Goal: Task Accomplishment & Management: Complete application form

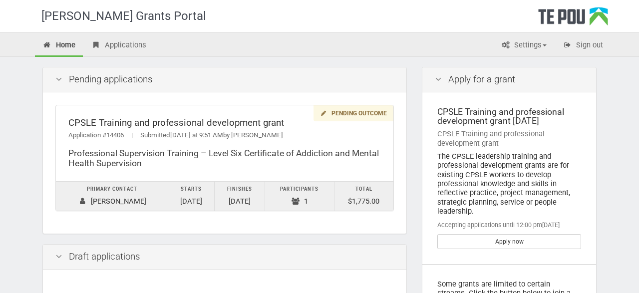
click at [386, 225] on div "Pending outcome CPSLE Training and professional development grant Application #…" at bounding box center [225, 162] width 364 height 141
click at [522, 247] on link "Apply now" at bounding box center [509, 241] width 144 height 15
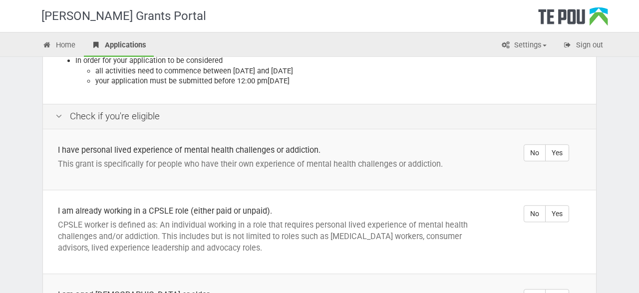
scroll to position [148, 0]
click at [553, 144] on label "Yes" at bounding box center [557, 152] width 24 height 17
radio input "true"
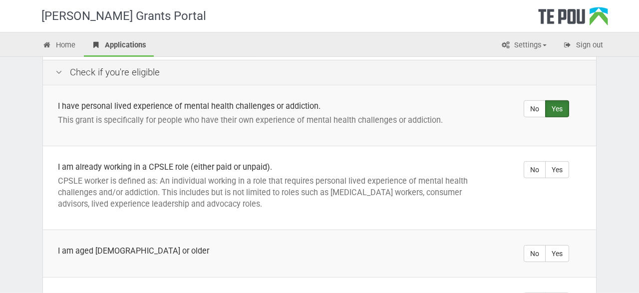
scroll to position [208, 0]
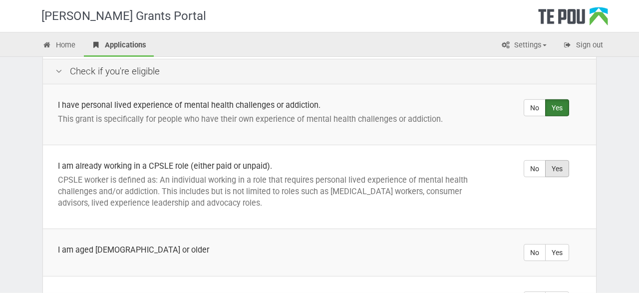
click at [559, 160] on label "Yes" at bounding box center [557, 168] width 24 height 17
radio input "true"
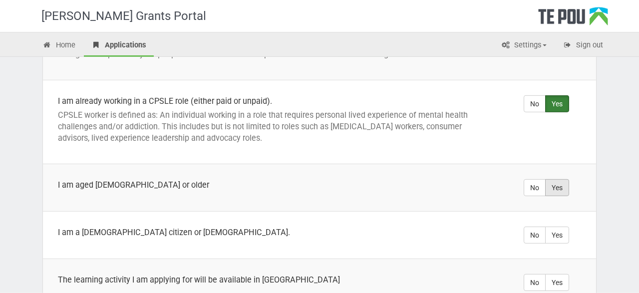
click at [564, 179] on label "Yes" at bounding box center [557, 187] width 24 height 17
radio input "true"
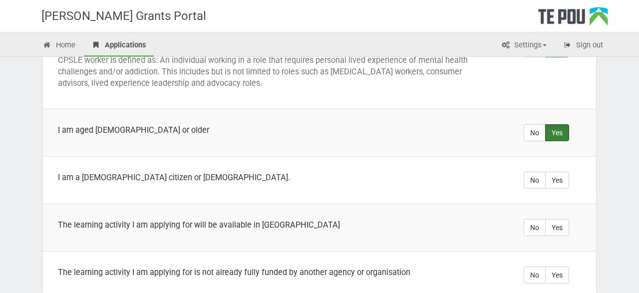
scroll to position [330, 0]
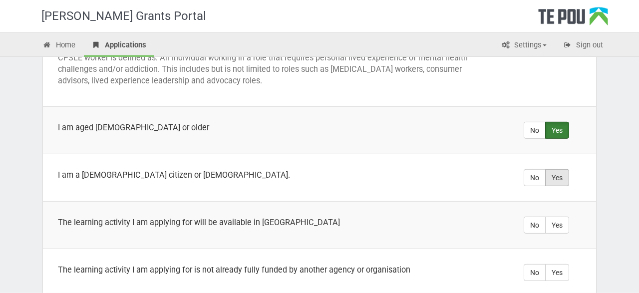
click at [560, 169] on label "Yes" at bounding box center [557, 177] width 24 height 17
radio input "true"
click at [558, 217] on label "Yes" at bounding box center [557, 225] width 24 height 17
radio input "true"
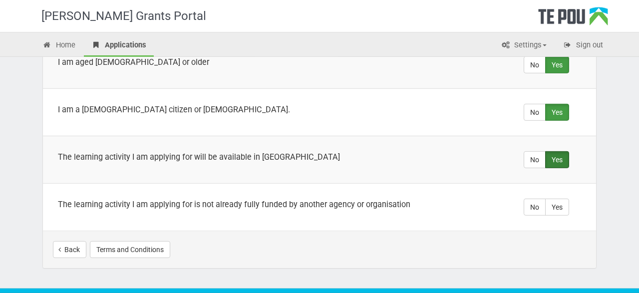
scroll to position [409, 0]
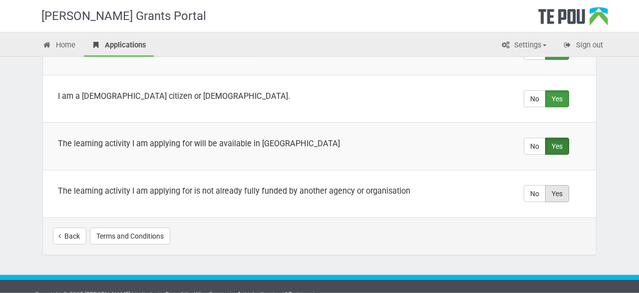
click at [559, 185] on label "Yes" at bounding box center [557, 193] width 24 height 17
radio input "true"
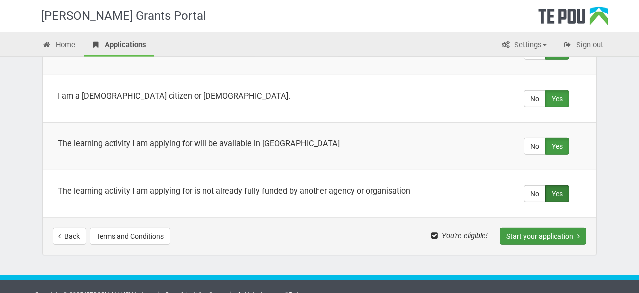
click at [549, 228] on button "Start your application" at bounding box center [543, 236] width 86 height 17
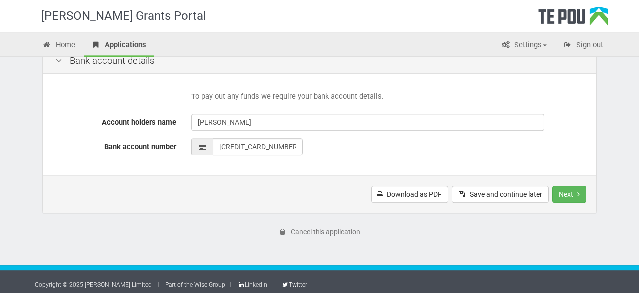
scroll to position [492, 0]
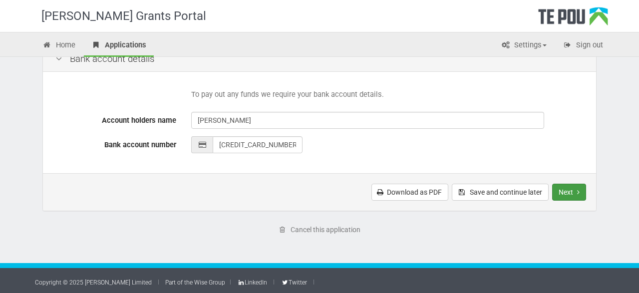
click at [573, 196] on button "Next" at bounding box center [569, 192] width 34 height 17
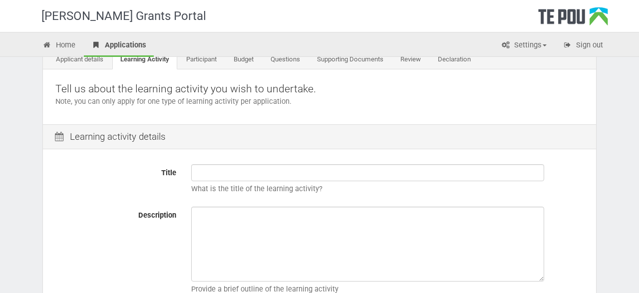
scroll to position [65, 0]
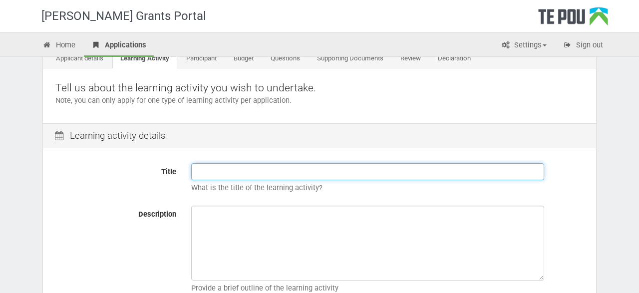
click at [262, 173] on input "Title" at bounding box center [367, 171] width 353 height 17
paste input "The Power of Peer Supervision"
type input "The Power of Peer Supervision"
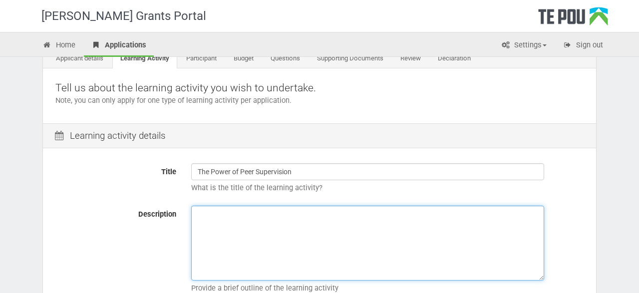
click at [258, 238] on textarea "Description" at bounding box center [367, 243] width 353 height 75
paste textarea "This skills based training workshop introduces peer supervision as a profession…"
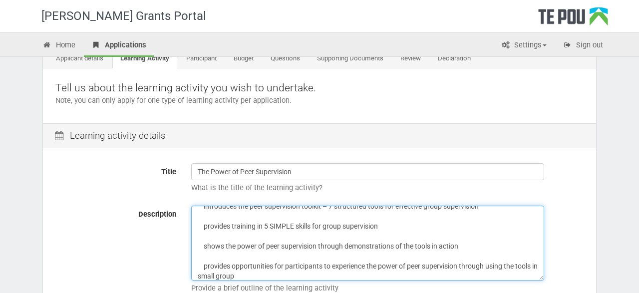
scroll to position [0, 0]
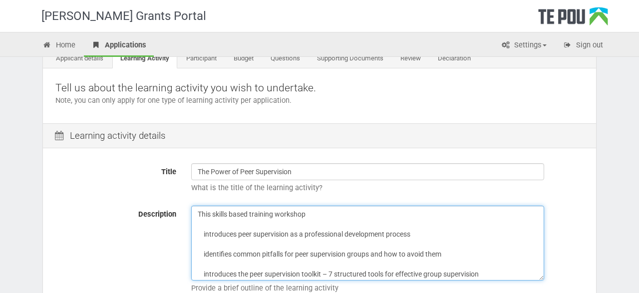
click at [312, 213] on textarea "This skills based training workshop introduces peer supervision as a profession…" at bounding box center [367, 243] width 353 height 75
click at [206, 234] on textarea "The workshop will cover the following: introduces peer supervision as a profess…" at bounding box center [367, 243] width 353 height 75
click at [207, 253] on textarea "The workshop will cover the following: -Introduces peer supervision as a profes…" at bounding box center [367, 243] width 353 height 75
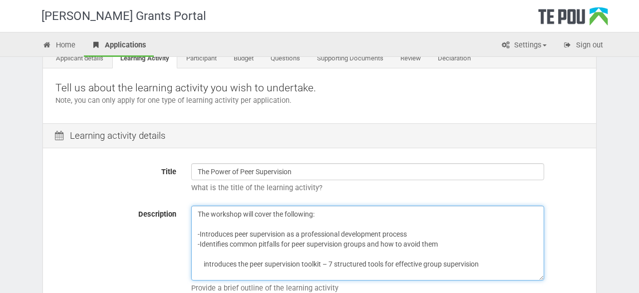
click at [206, 263] on textarea "The workshop will cover the following: -Introduces peer supervision as a profes…" at bounding box center [367, 243] width 353 height 75
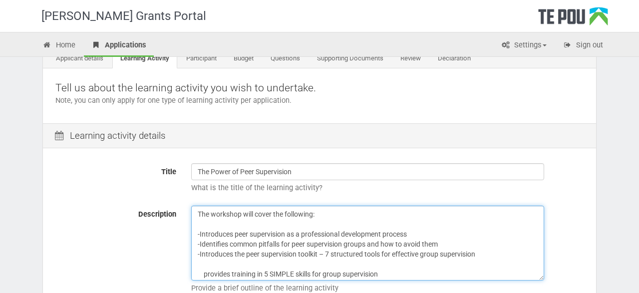
click at [203, 275] on textarea "The workshop will cover the following: -Introduces peer supervision as a profes…" at bounding box center [367, 243] width 353 height 75
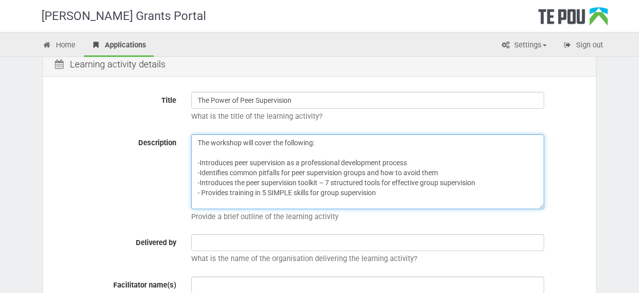
scroll to position [153, 0]
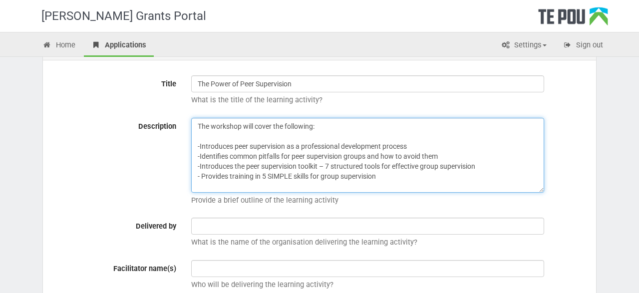
click at [454, 181] on textarea "The workshop will cover the following: -Introduces peer supervision as a profes…" at bounding box center [367, 155] width 353 height 75
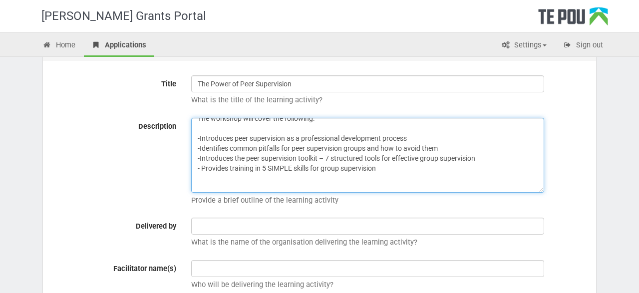
scroll to position [18, 0]
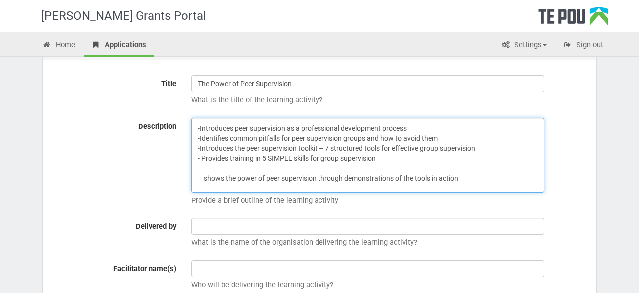
click at [208, 177] on textarea "The workshop will cover the following: -Introduces peer supervision as a profes…" at bounding box center [367, 155] width 353 height 75
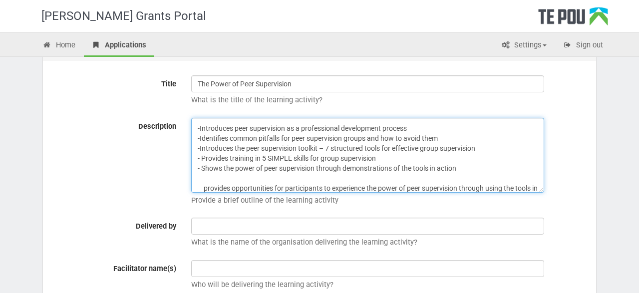
click at [208, 183] on textarea "The workshop will cover the following: -Introduces peer supervision as a profes…" at bounding box center [367, 155] width 353 height 75
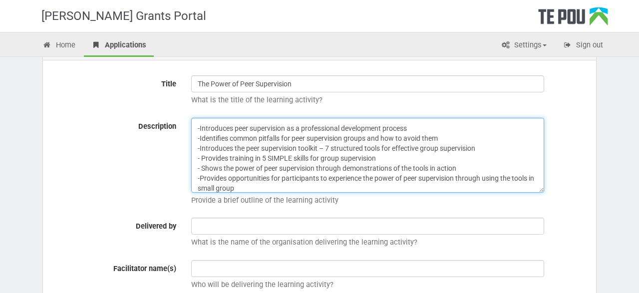
click at [262, 189] on textarea "The workshop will cover the following: -Introduces peer supervision as a profes…" at bounding box center [367, 155] width 353 height 75
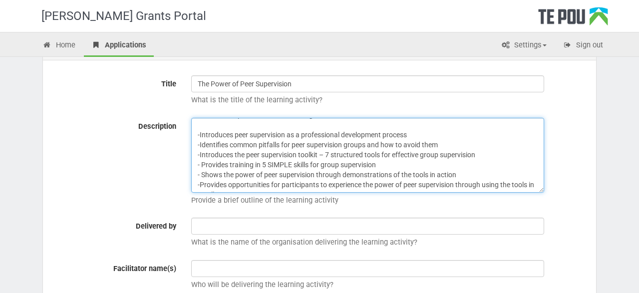
scroll to position [0, 0]
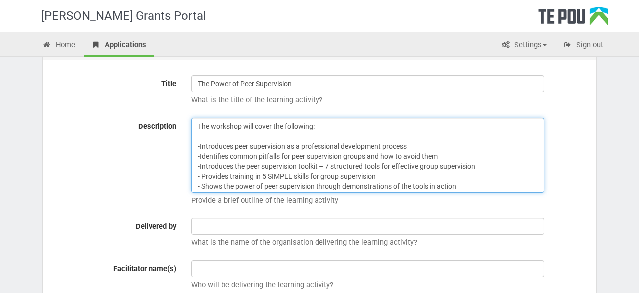
type textarea "The workshop will cover the following: -Introduces peer supervision as a profes…"
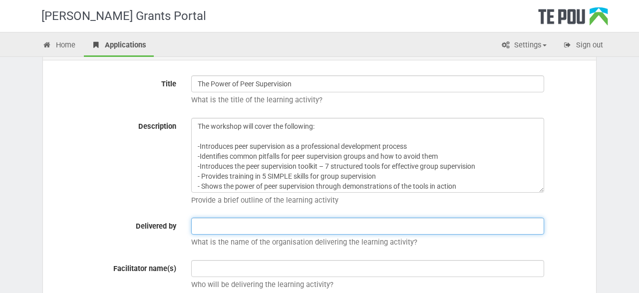
click at [238, 226] on input "text" at bounding box center [367, 226] width 353 height 17
paste input "New Zealand Coaching & Mentoring Centre"
type input "New Zealand Coaching & Mentoring Centre"
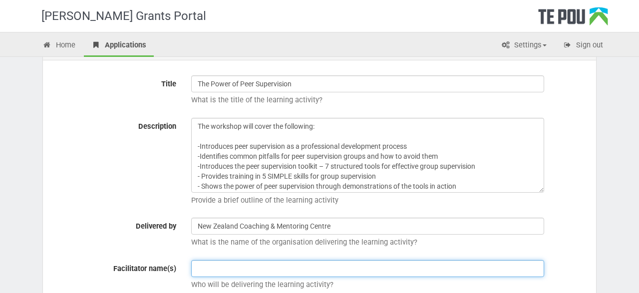
click at [216, 270] on input "text" at bounding box center [367, 268] width 353 height 17
paste input "New Zealand Coaching & Mentoring Centre"
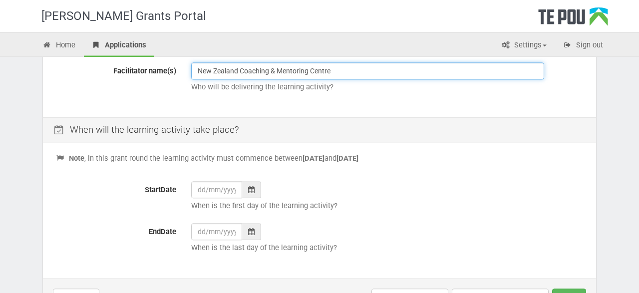
scroll to position [351, 0]
type input "New Zealand Coaching & Mentoring Centre"
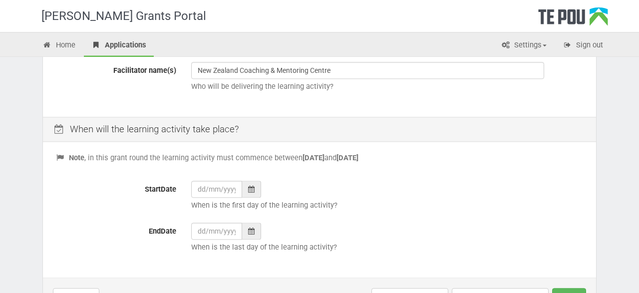
click at [248, 192] on div at bounding box center [251, 189] width 19 height 17
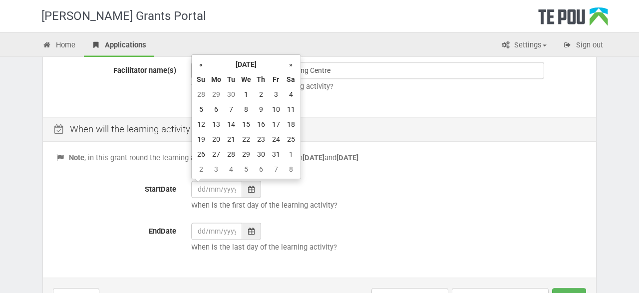
click at [294, 64] on th "»" at bounding box center [291, 64] width 15 height 15
click at [286, 65] on th "»" at bounding box center [291, 64] width 15 height 15
click at [289, 67] on th "»" at bounding box center [291, 64] width 15 height 15
click at [290, 69] on th "»" at bounding box center [291, 64] width 15 height 15
click at [294, 67] on th "»" at bounding box center [291, 64] width 15 height 15
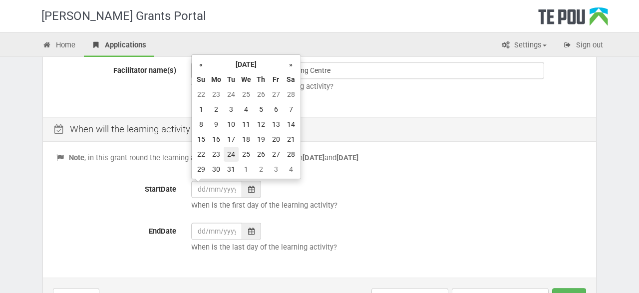
click at [231, 155] on td "24" at bounding box center [231, 154] width 15 height 15
type input "24/03/2026"
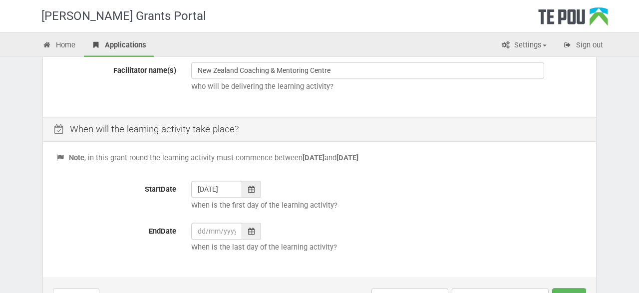
click at [251, 232] on icon at bounding box center [251, 231] width 6 height 7
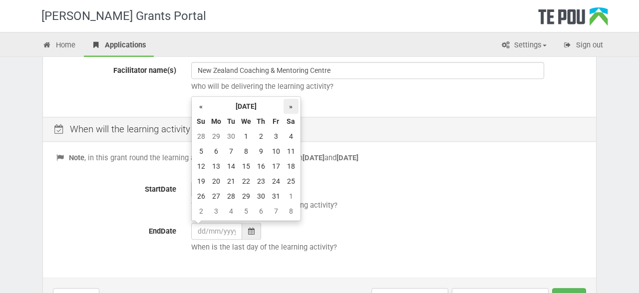
click at [293, 100] on th "»" at bounding box center [291, 106] width 15 height 15
click at [294, 102] on th "»" at bounding box center [291, 106] width 15 height 15
click at [290, 108] on th "»" at bounding box center [291, 106] width 15 height 15
click at [293, 106] on th "»" at bounding box center [291, 106] width 15 height 15
click at [292, 109] on th "»" at bounding box center [291, 106] width 15 height 15
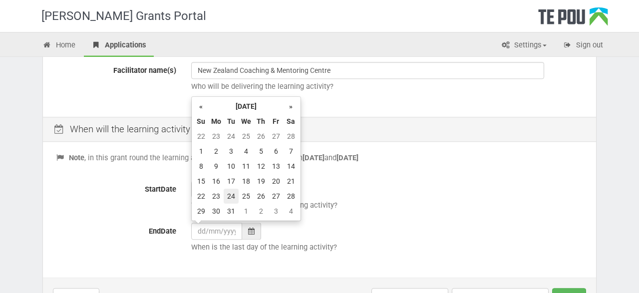
click at [230, 195] on td "24" at bounding box center [231, 196] width 15 height 15
type input "24/03/2026"
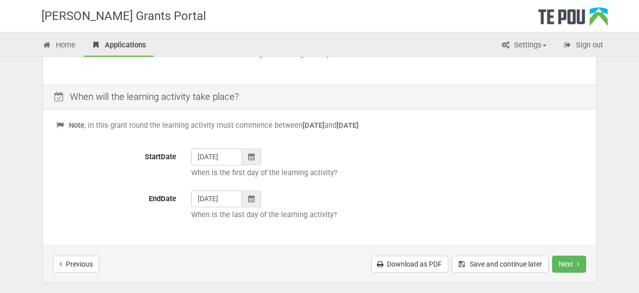
scroll to position [455, 0]
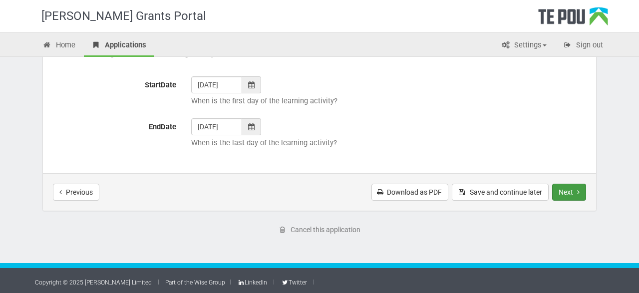
click at [569, 189] on button "Next" at bounding box center [569, 192] width 34 height 17
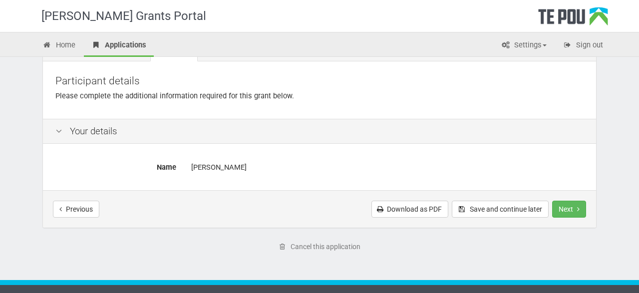
scroll to position [83, 0]
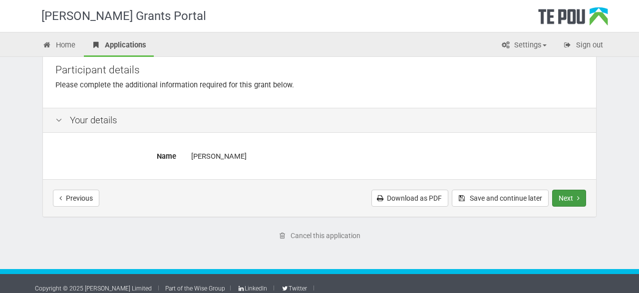
click at [573, 197] on button "Next" at bounding box center [569, 198] width 34 height 17
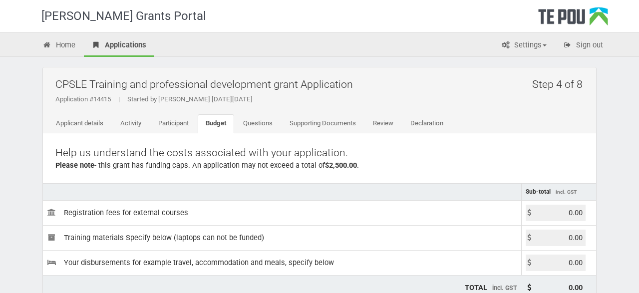
click at [579, 212] on input "0.00" at bounding box center [556, 213] width 60 height 16
type input "0"
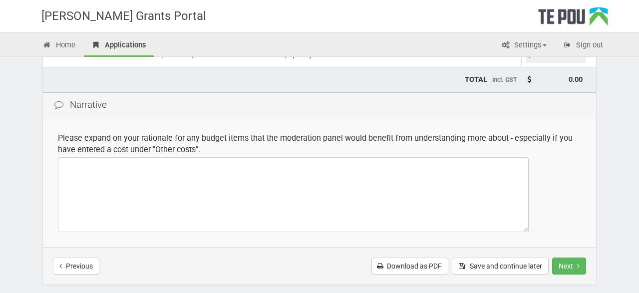
scroll to position [210, 0]
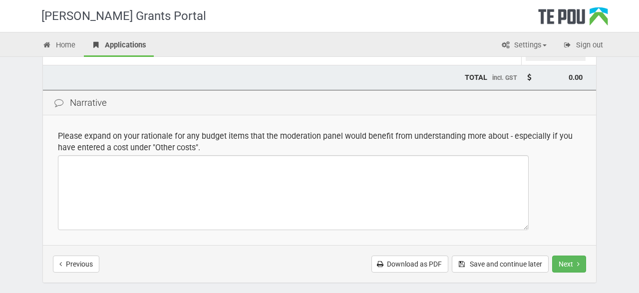
type input "454.25"
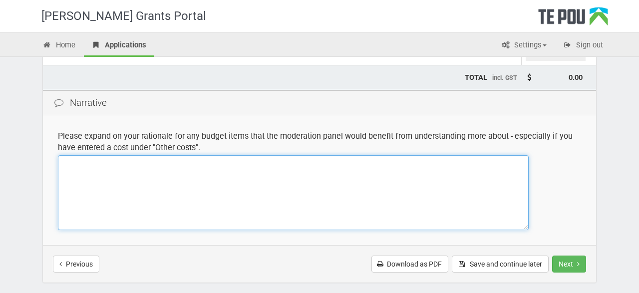
click at [312, 184] on textarea at bounding box center [293, 192] width 471 height 75
type input "454.25"
type textarea "This course is online based and only 1 day so I would only need assistance with…"
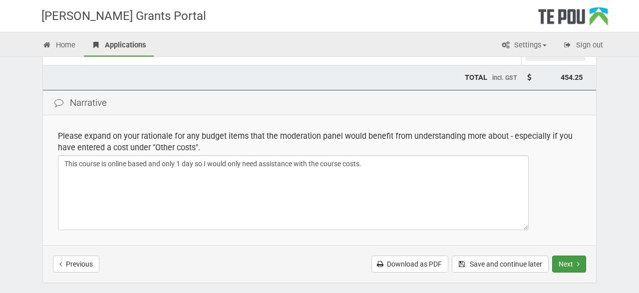
click at [575, 261] on button "Next" at bounding box center [569, 264] width 34 height 17
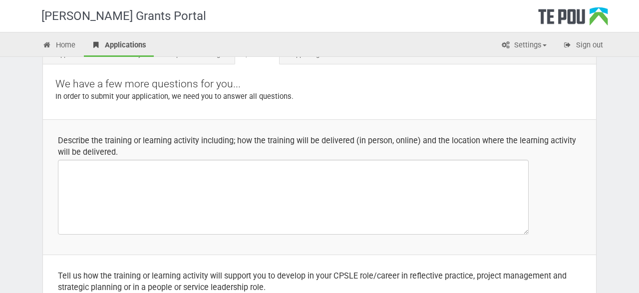
scroll to position [69, 0]
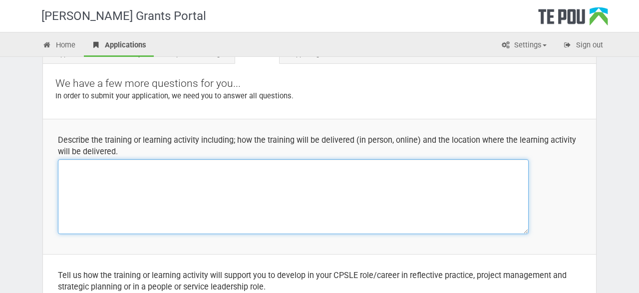
click at [306, 209] on textarea at bounding box center [293, 196] width 471 height 75
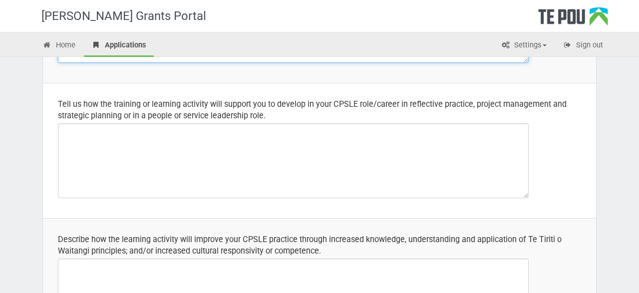
scroll to position [241, 0]
type textarea "Online training that is delivered over 1 day. The training provides a digital p…"
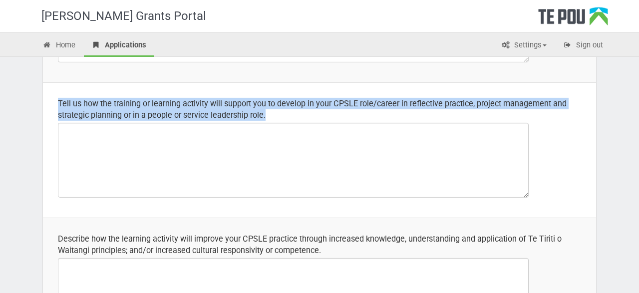
drag, startPoint x: 270, startPoint y: 117, endPoint x: 53, endPoint y: 101, distance: 217.3
click at [53, 101] on td "Tell us how the training or learning activity will support you to develop in yo…" at bounding box center [319, 149] width 553 height 135
copy div "Tell us how the training or learning activity will support you to develop in yo…"
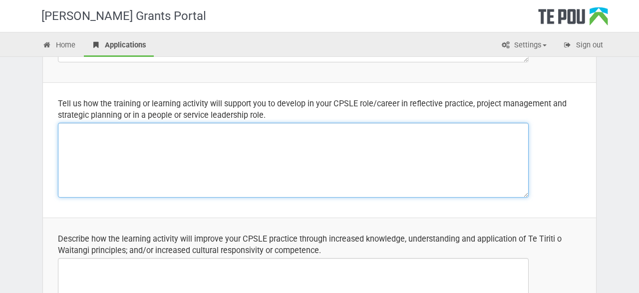
click at [336, 153] on textarea at bounding box center [293, 160] width 471 height 75
paste textarea "Participating in The Power of Peer Supervision training will strengthen my refl…"
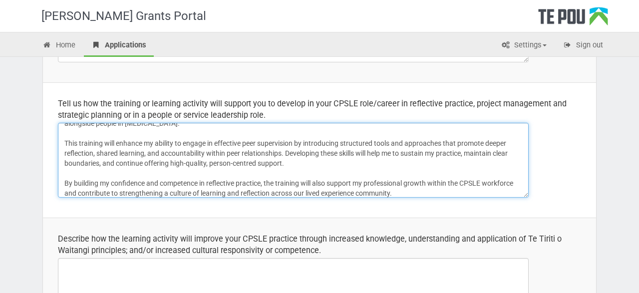
scroll to position [0, 0]
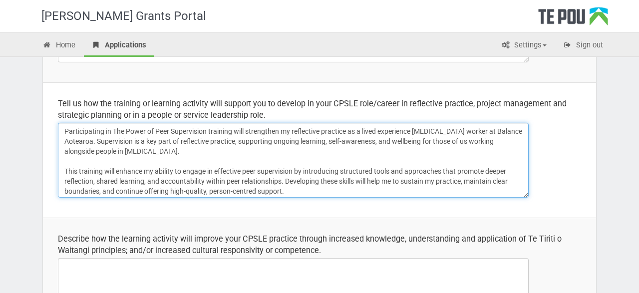
click at [83, 142] on textarea "Participating in The Power of Peer Supervision training will strengthen my refl…" at bounding box center [293, 160] width 471 height 75
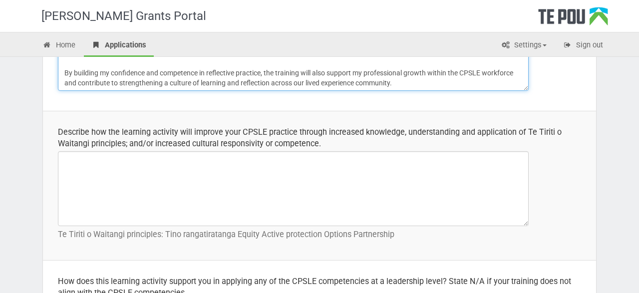
scroll to position [348, 0]
type textarea "Participating in The Power of Peer Supervision training will strengthen my refl…"
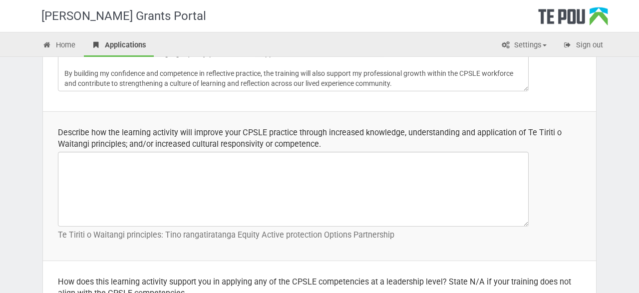
click at [71, 136] on div "Describe how the learning activity will improve your CPSLE practice through inc…" at bounding box center [319, 138] width 523 height 23
click at [76, 133] on div "Describe how the learning activity will improve your CPSLE practice through inc…" at bounding box center [319, 138] width 523 height 23
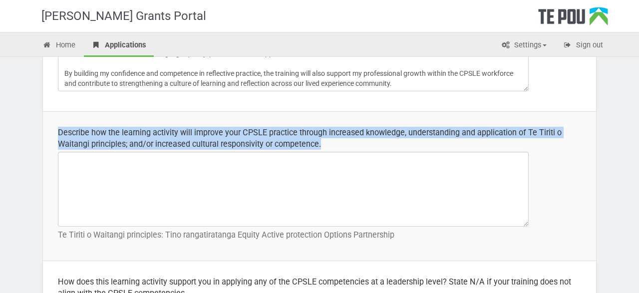
copy div "Describe how the learning activity will improve your CPSLE practice through inc…"
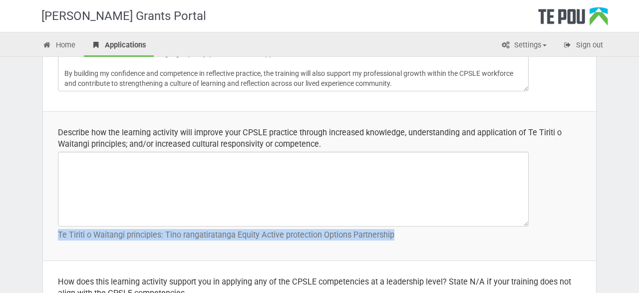
drag, startPoint x: 401, startPoint y: 235, endPoint x: 0, endPoint y: 230, distance: 401.0
copy p "Te Tiriti o Waitangi principles: Tino rangatiratanga Equity Active protection O…"
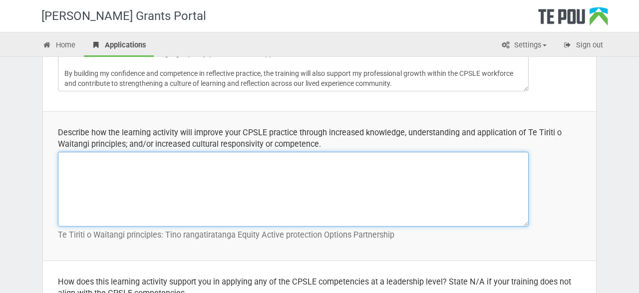
click at [189, 175] on textarea at bounding box center [293, 189] width 471 height 75
paste textarea "The Power of Peer Supervision training will support me to strengthen my practic…"
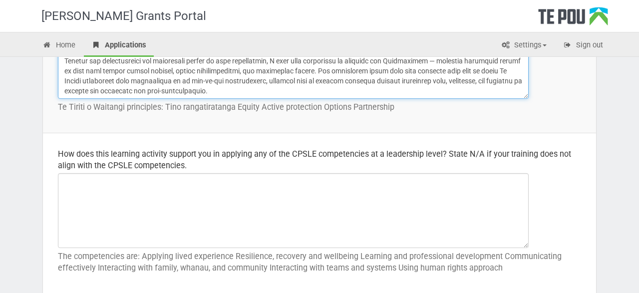
scroll to position [475, 0]
type textarea "The Power of Peer Supervision training will support me to strengthen my practic…"
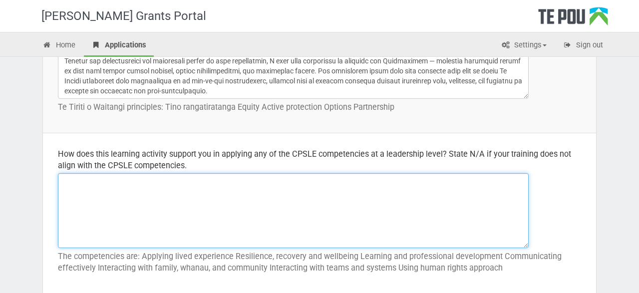
click at [437, 199] on textarea at bounding box center [293, 210] width 471 height 75
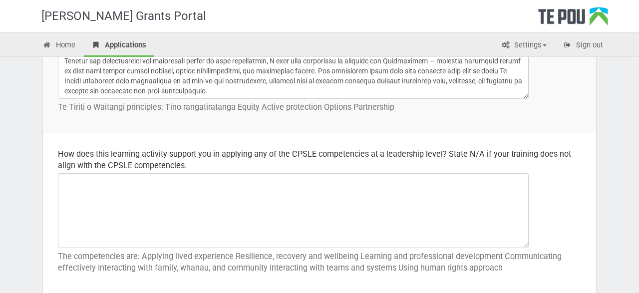
click at [71, 156] on div "How does this learning activity support you in applying any of the CPSLE compet…" at bounding box center [319, 159] width 523 height 23
click at [77, 150] on div "How does this learning activity support you in applying any of the CPSLE compet…" at bounding box center [319, 159] width 523 height 23
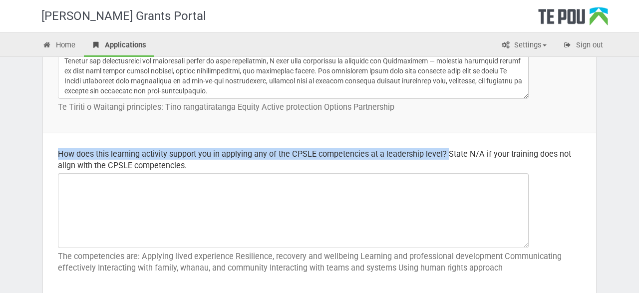
copy div "How does this learning activity support you in applying any of the CPSLE compet…"
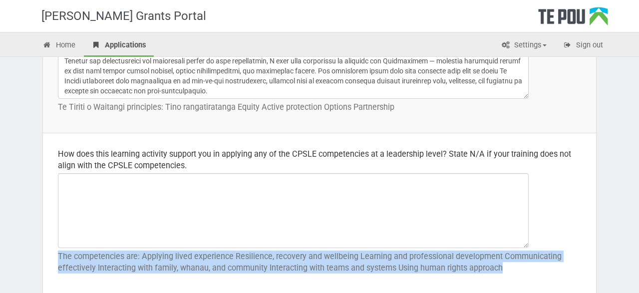
drag, startPoint x: 512, startPoint y: 269, endPoint x: 52, endPoint y: 258, distance: 459.6
click at [52, 258] on td "How does this learning activity support you in applying any of the CPSLE compet…" at bounding box center [319, 213] width 553 height 161
copy p "The competencies are: Applying lived experience Resilience, recovery and wellbe…"
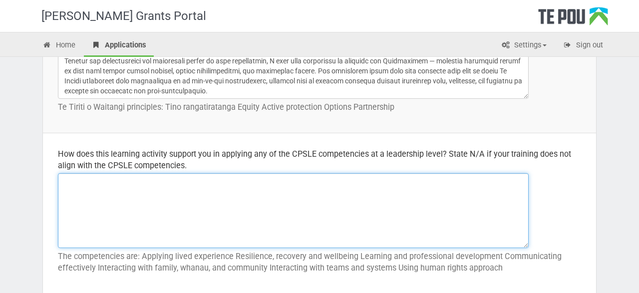
click at [217, 201] on textarea at bounding box center [293, 210] width 471 height 75
paste textarea "The Power of Peer Supervision training will help me grow my leadership skills b…"
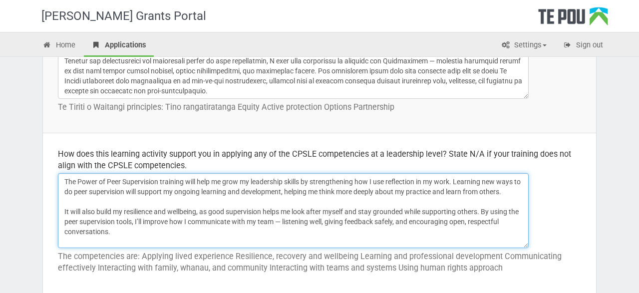
scroll to position [28, 0]
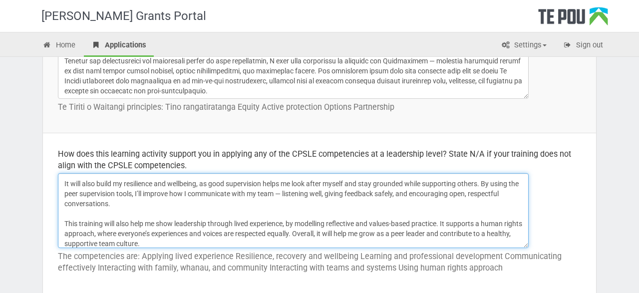
type textarea "The Power of Peer Supervision training will help me grow my leadership skills b…"
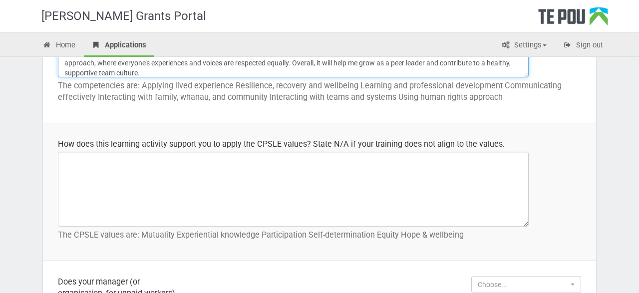
scroll to position [659, 0]
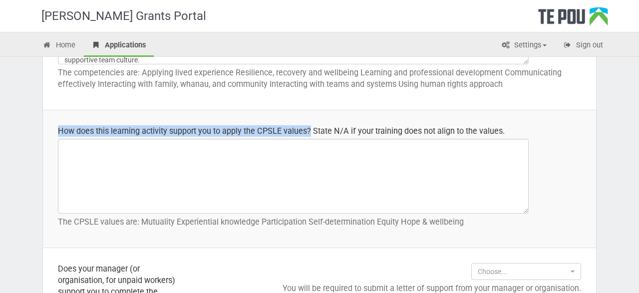
drag, startPoint x: 310, startPoint y: 129, endPoint x: 49, endPoint y: 121, distance: 260.8
click at [49, 121] on td "How does this learning activity support you to apply the CPSLE values? State N/…" at bounding box center [319, 179] width 553 height 138
copy div "How does this learning activity support you to apply the CPSLE values?"
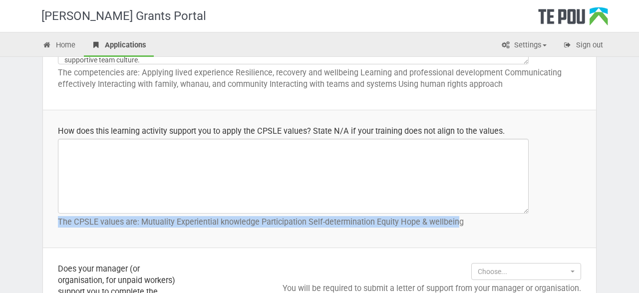
drag, startPoint x: 459, startPoint y: 218, endPoint x: 32, endPoint y: 230, distance: 427.2
click at [32, 230] on div "Step 5 of 8 CPSLE Training and professional development grant Application Appli…" at bounding box center [319, 282] width 584 height 1769
copy p "The CPSLE values are: Mutuality Experiential knowledge Participation Self-deter…"
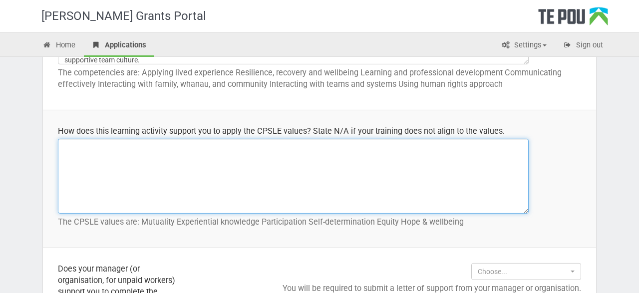
click at [186, 146] on textarea at bounding box center [293, 176] width 471 height 75
paste textarea "This training supports me to apply the CPSLE values deeply in my work. Mutualit…"
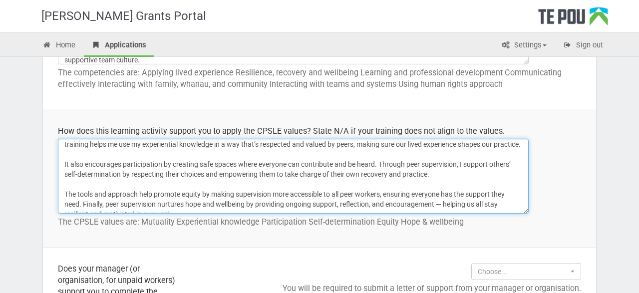
scroll to position [51, 0]
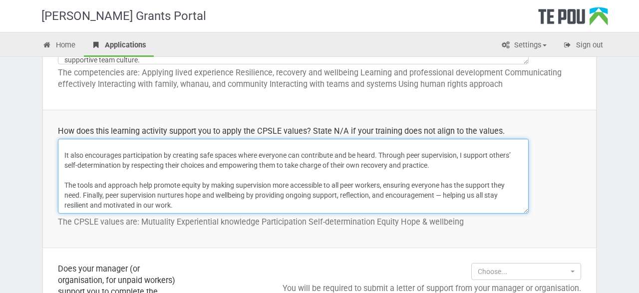
type textarea "This training supports me to apply the CPSLE values deeply in my work. Mutualit…"
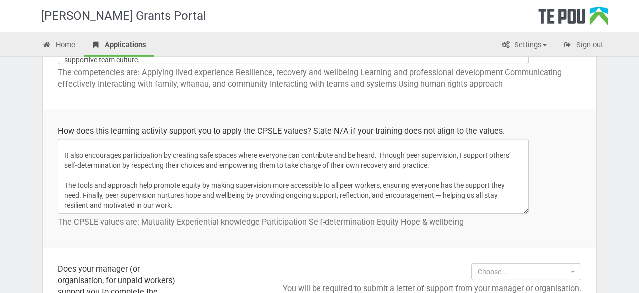
click at [561, 192] on td "How does this learning activity support you to apply the CPSLE values? State N/…" at bounding box center [319, 179] width 553 height 138
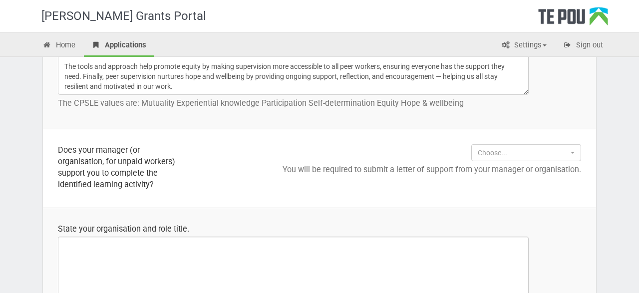
scroll to position [788, 0]
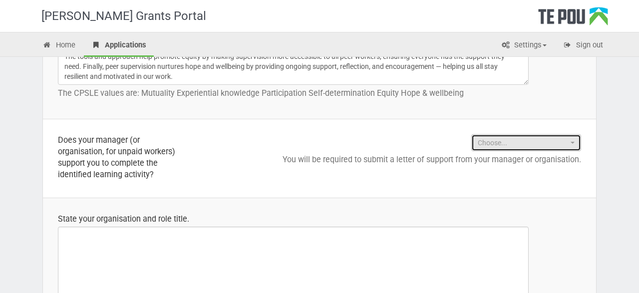
click at [528, 143] on span "Choose..." at bounding box center [523, 143] width 90 height 10
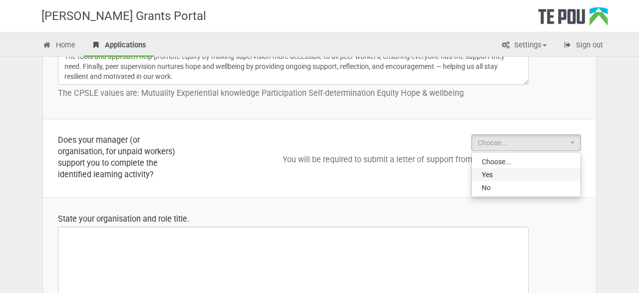
click at [496, 174] on link "Yes" at bounding box center [526, 174] width 109 height 13
select select "Yes"
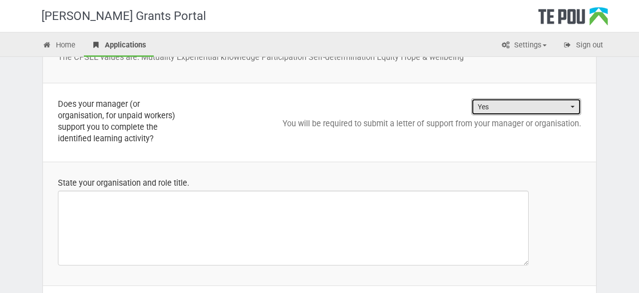
scroll to position [826, 0]
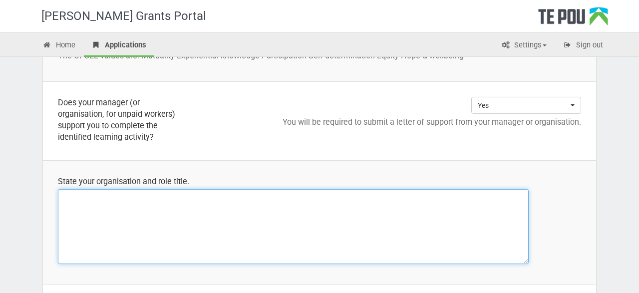
click at [321, 236] on textarea at bounding box center [293, 226] width 471 height 75
type textarea "p"
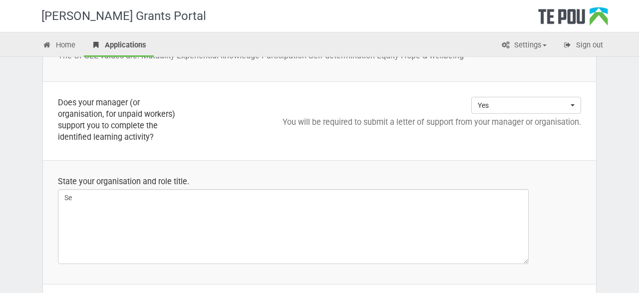
click at [575, 194] on td "State your organisation and role title. Se" at bounding box center [319, 222] width 553 height 124
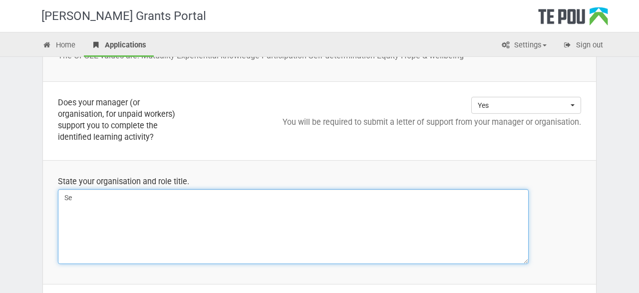
click at [156, 211] on textarea "Se" at bounding box center [293, 226] width 471 height 75
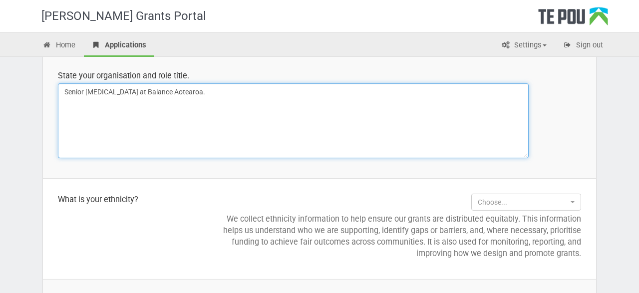
scroll to position [934, 0]
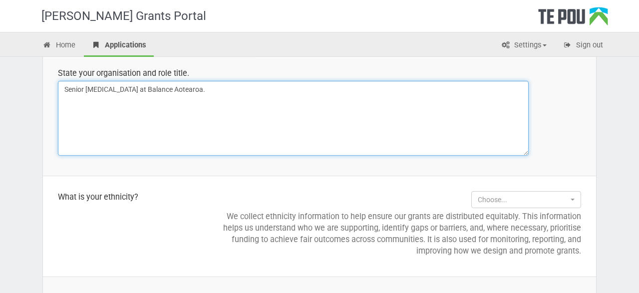
type textarea "Senior peer support at Balance Aotearoa."
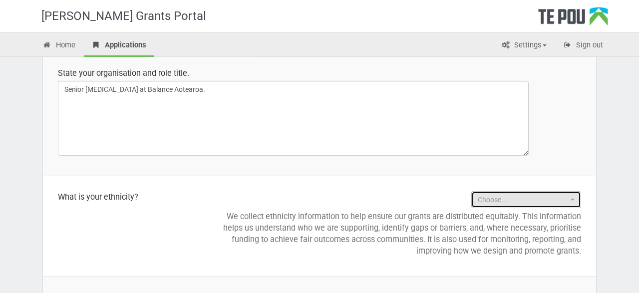
click at [552, 201] on span "Choose..." at bounding box center [523, 200] width 90 height 10
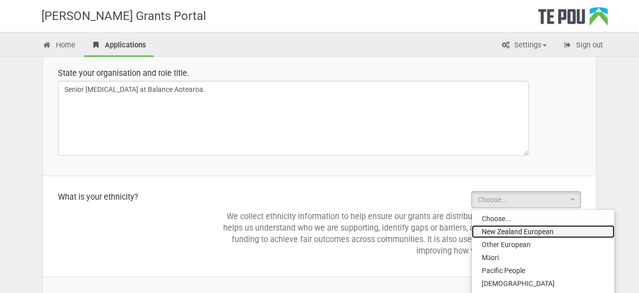
click at [544, 232] on span "New Zealand European" at bounding box center [518, 232] width 72 height 10
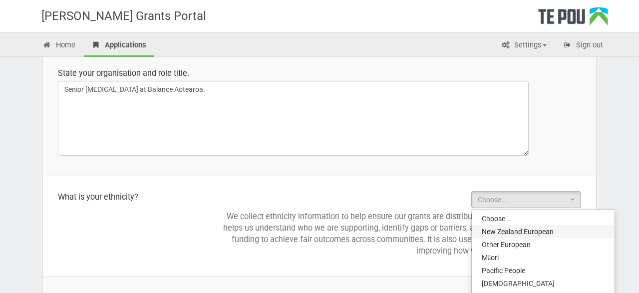
select select "New Zealand European"
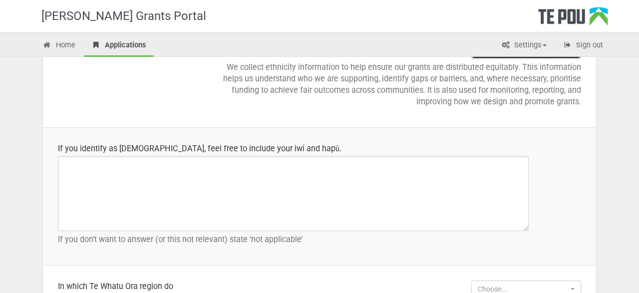
scroll to position [1086, 0]
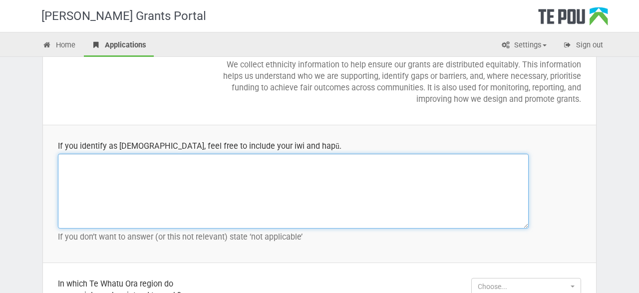
click at [369, 179] on textarea at bounding box center [293, 191] width 471 height 75
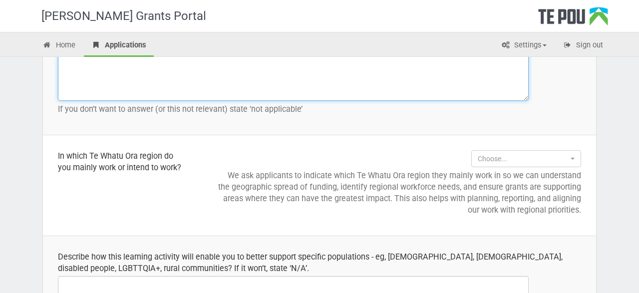
scroll to position [1224, 0]
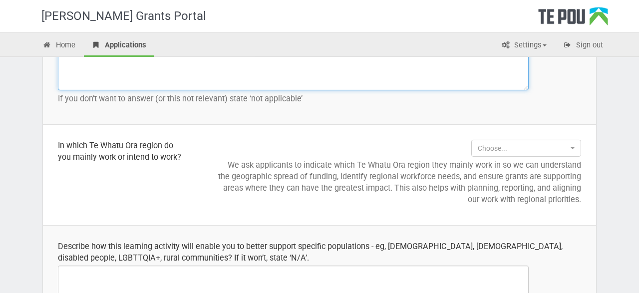
type textarea "'not applicable'"
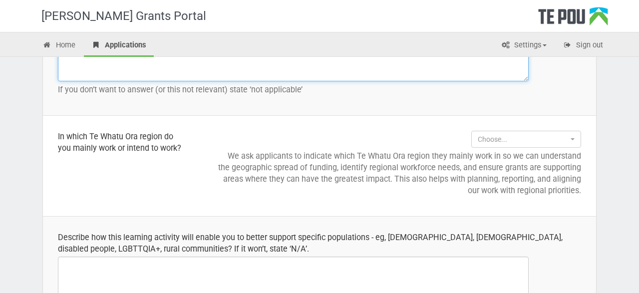
scroll to position [1234, 0]
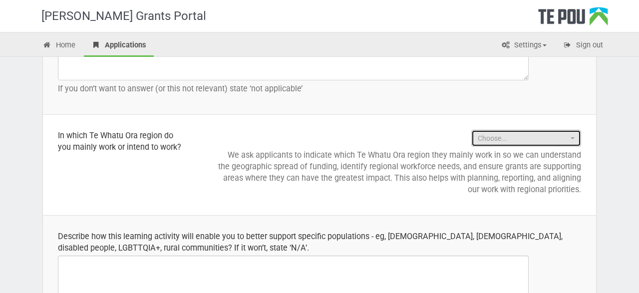
click at [559, 134] on span "Choose..." at bounding box center [523, 138] width 90 height 10
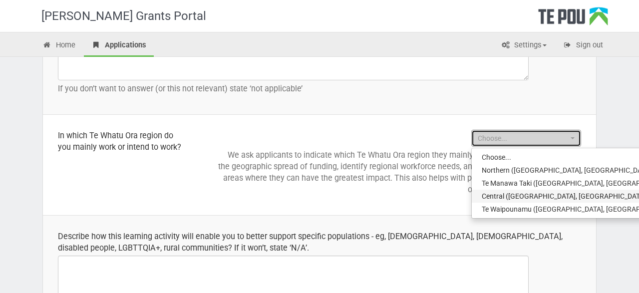
select select "Central (Mid Central, Wanganui, Capital and Coast/Hutt Valley, Hawkes Bay and W…"
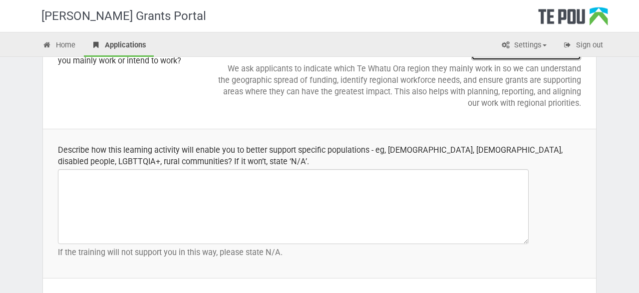
scroll to position [1322, 0]
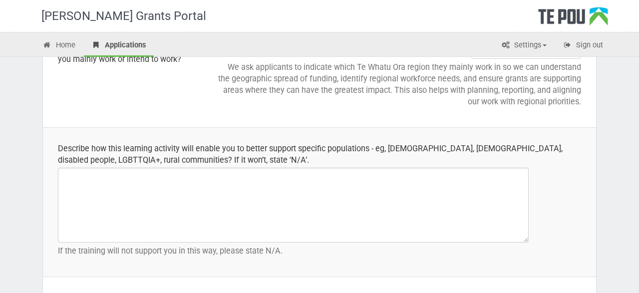
click at [71, 148] on div "Describe how this learning activity will enable you to better support specific …" at bounding box center [319, 154] width 523 height 23
click at [74, 149] on div "Describe how this learning activity will enable you to better support specific …" at bounding box center [319, 154] width 523 height 23
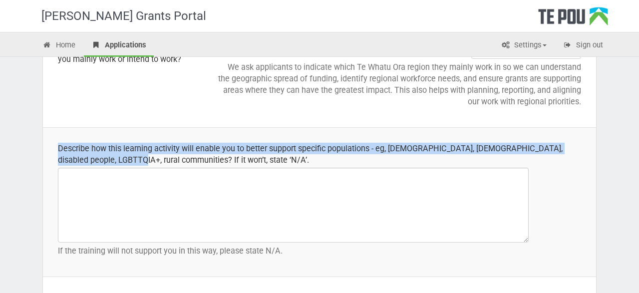
copy div "Describe how this learning activity will enable you to better support specific …"
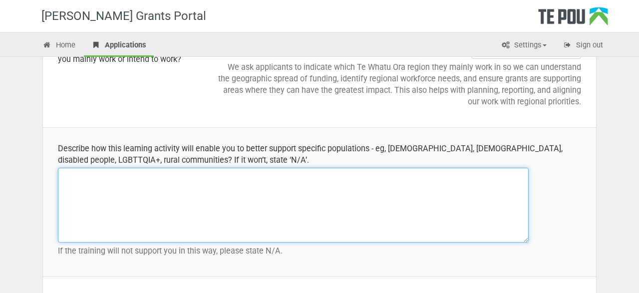
click at [220, 207] on textarea at bounding box center [293, 205] width 471 height 75
paste textarea "The Power of Peer Supervision training will help me better support diverse popu…"
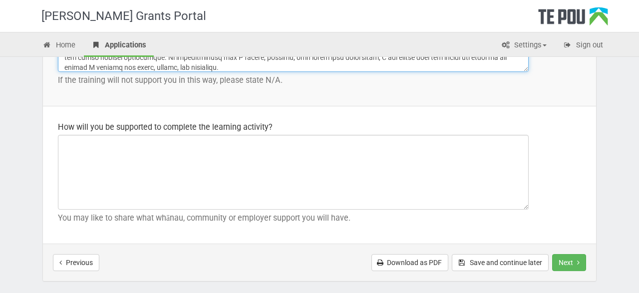
scroll to position [1512, 0]
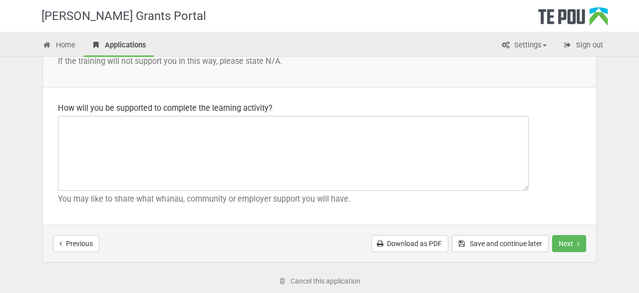
type textarea "The Power of Peer Supervision training will help me better support diverse popu…"
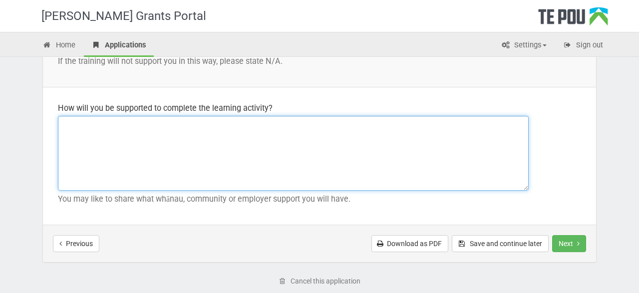
click at [303, 153] on textarea at bounding box center [293, 153] width 471 height 75
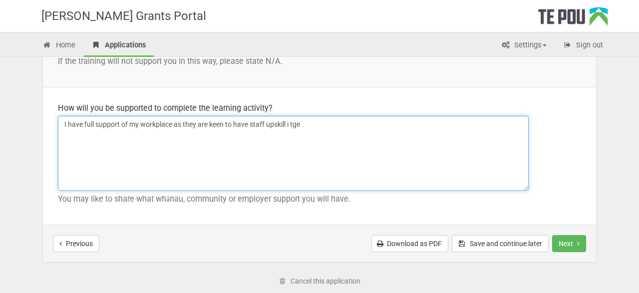
click at [274, 125] on textarea "I have full support of my workplace as they are keen to have staff upskill i tge" at bounding box center [293, 153] width 471 height 75
click at [345, 129] on textarea "I have full support of my workplace as they are keen to have staff upskil i tge" at bounding box center [293, 153] width 471 height 75
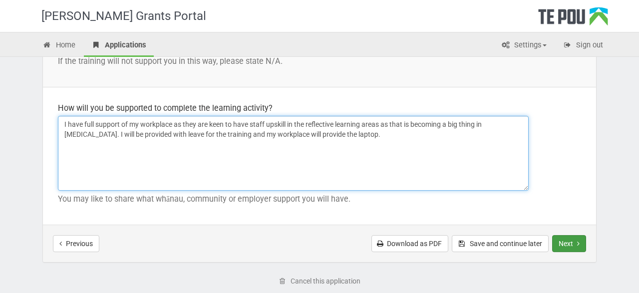
type textarea "I have full support of my workplace as they are keen to have staff upskill in t…"
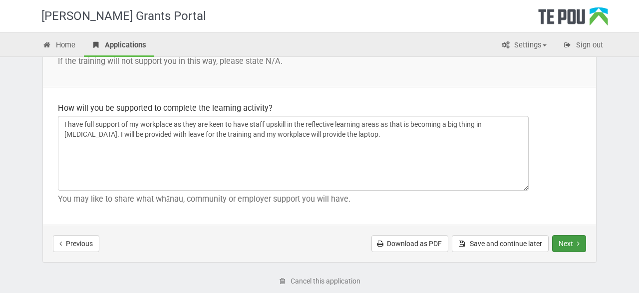
click at [572, 239] on button "Next" at bounding box center [569, 243] width 34 height 17
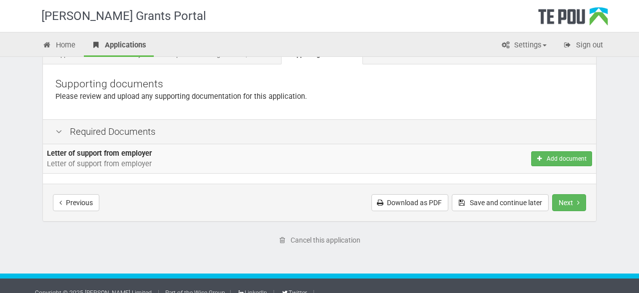
scroll to position [80, 0]
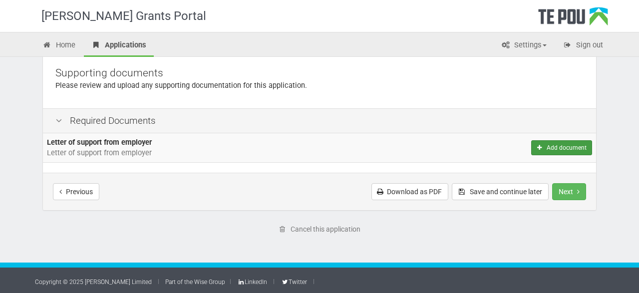
click at [562, 143] on button "Add document" at bounding box center [561, 147] width 61 height 15
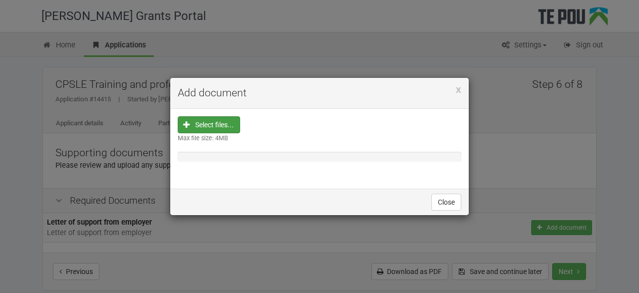
click at [213, 130] on input "file" at bounding box center [211, 188] width 55 height 143
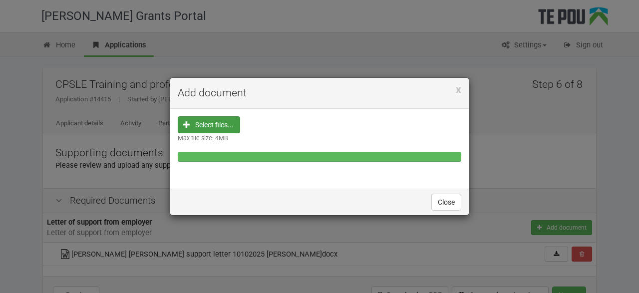
click at [452, 210] on div "Close" at bounding box center [319, 202] width 299 height 26
click at [454, 207] on button "Close" at bounding box center [446, 202] width 30 height 17
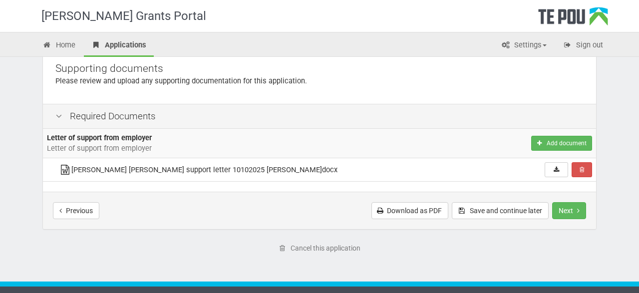
scroll to position [89, 0]
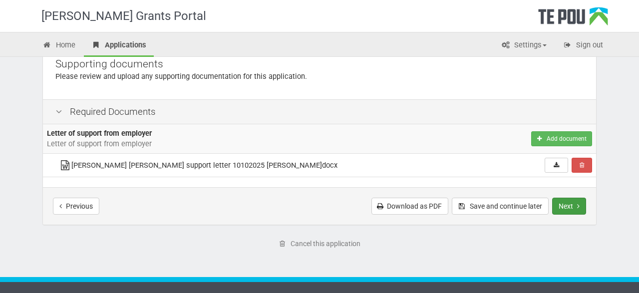
click at [571, 202] on button "Next" at bounding box center [569, 206] width 34 height 17
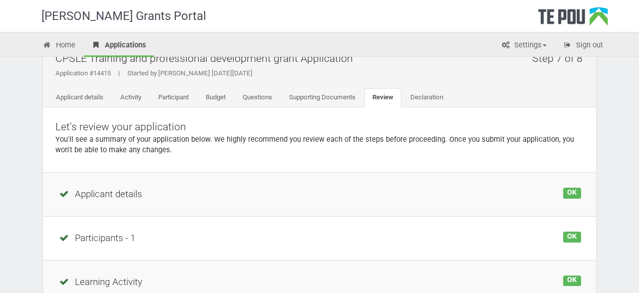
scroll to position [33, 0]
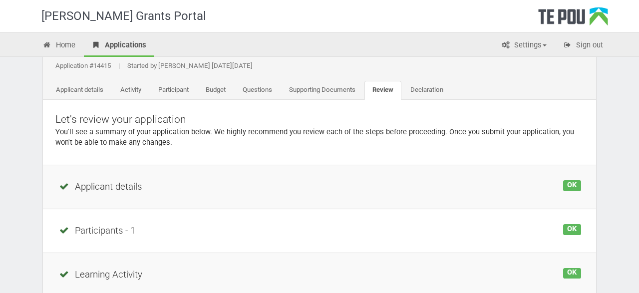
click at [576, 189] on div "OK" at bounding box center [572, 185] width 18 height 11
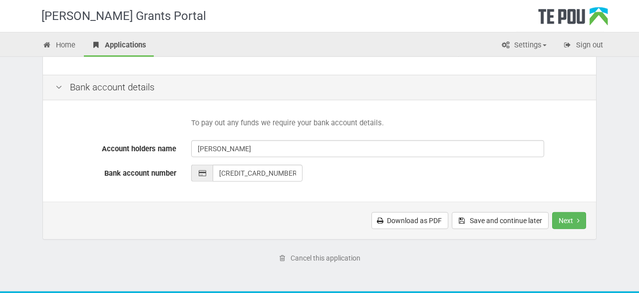
scroll to position [492, 0]
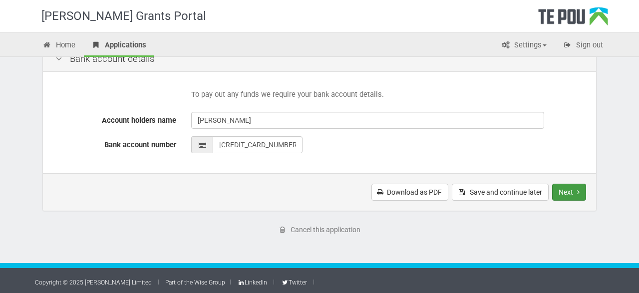
click at [570, 194] on button "Next" at bounding box center [569, 192] width 34 height 17
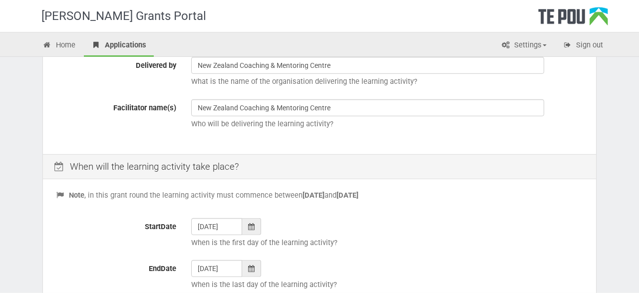
scroll to position [455, 0]
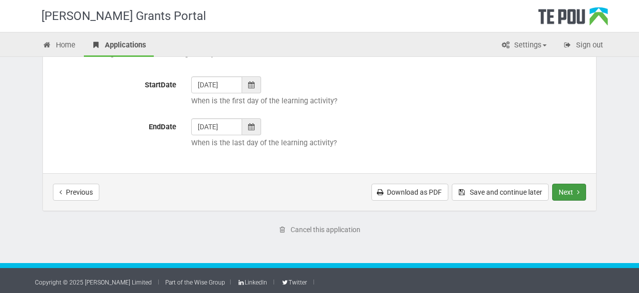
click at [570, 192] on button "Next" at bounding box center [569, 192] width 34 height 17
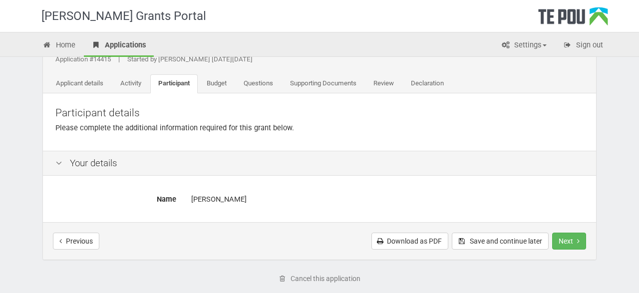
scroll to position [89, 0]
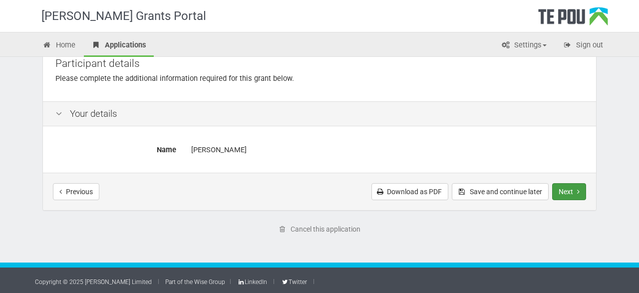
click at [571, 193] on button "Next" at bounding box center [569, 191] width 34 height 17
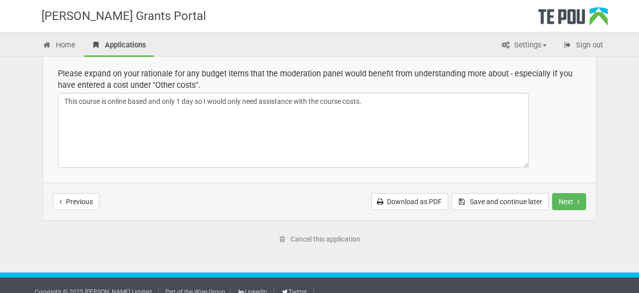
scroll to position [282, 0]
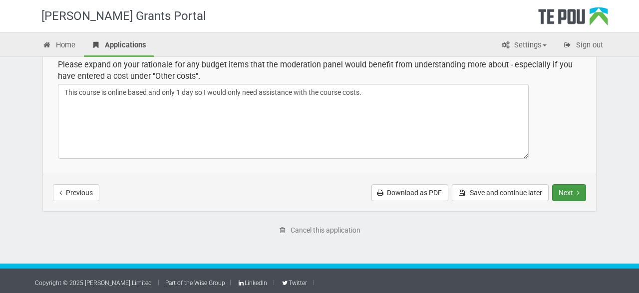
click at [570, 191] on button "Next" at bounding box center [569, 192] width 34 height 17
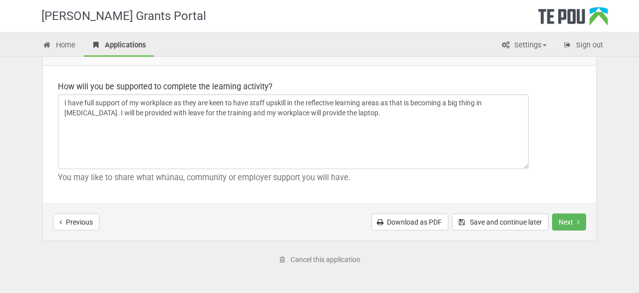
scroll to position [1562, 0]
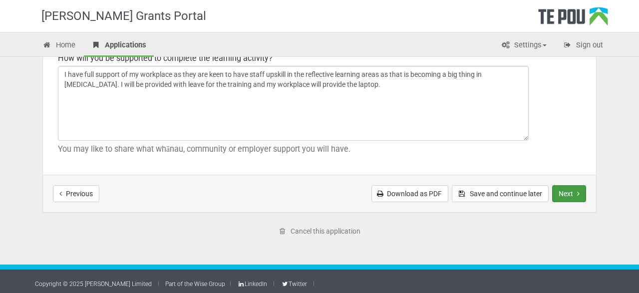
click at [577, 195] on button "Next" at bounding box center [569, 193] width 34 height 17
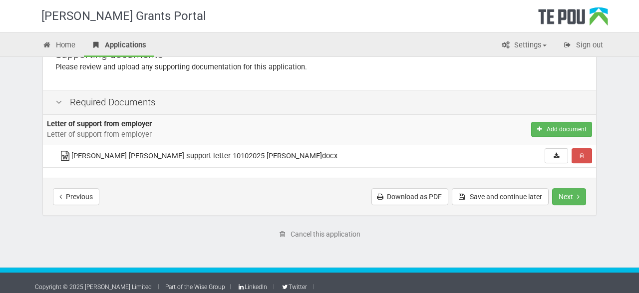
scroll to position [103, 0]
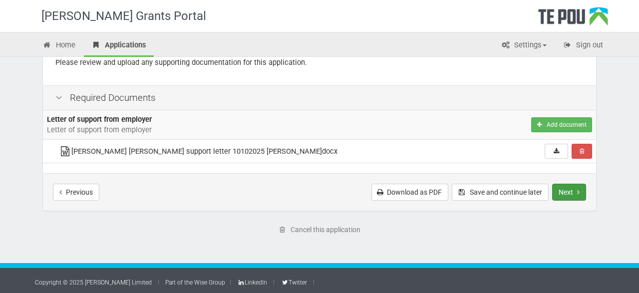
click at [575, 193] on button "Next" at bounding box center [569, 192] width 34 height 17
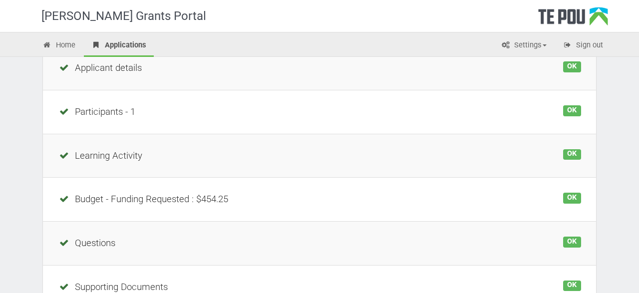
scroll to position [288, 0]
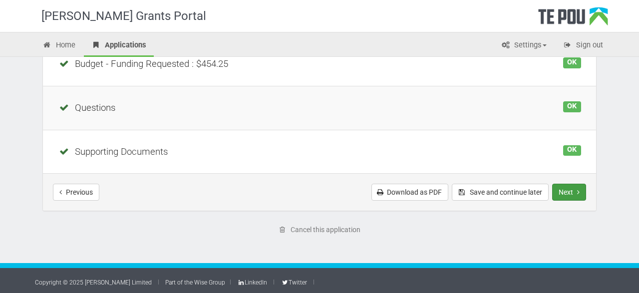
click at [571, 192] on button "Next" at bounding box center [569, 192] width 34 height 17
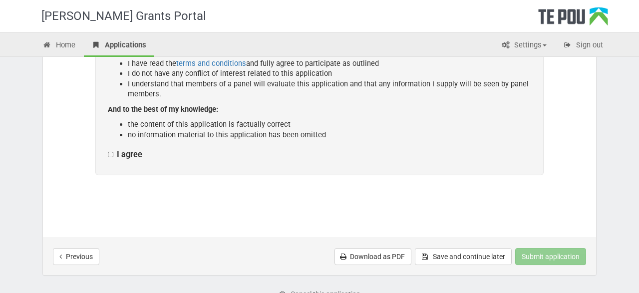
scroll to position [276, 0]
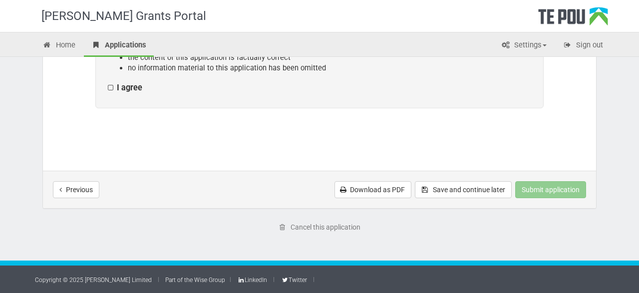
click at [110, 90] on label "I agree" at bounding box center [125, 88] width 34 height 10
click at [108, 83] on input "I agree" at bounding box center [107, 82] width 0 height 0
checkbox input "true"
click at [547, 194] on button "Submit application" at bounding box center [550, 189] width 71 height 17
